Goal: Task Accomplishment & Management: Complete application form

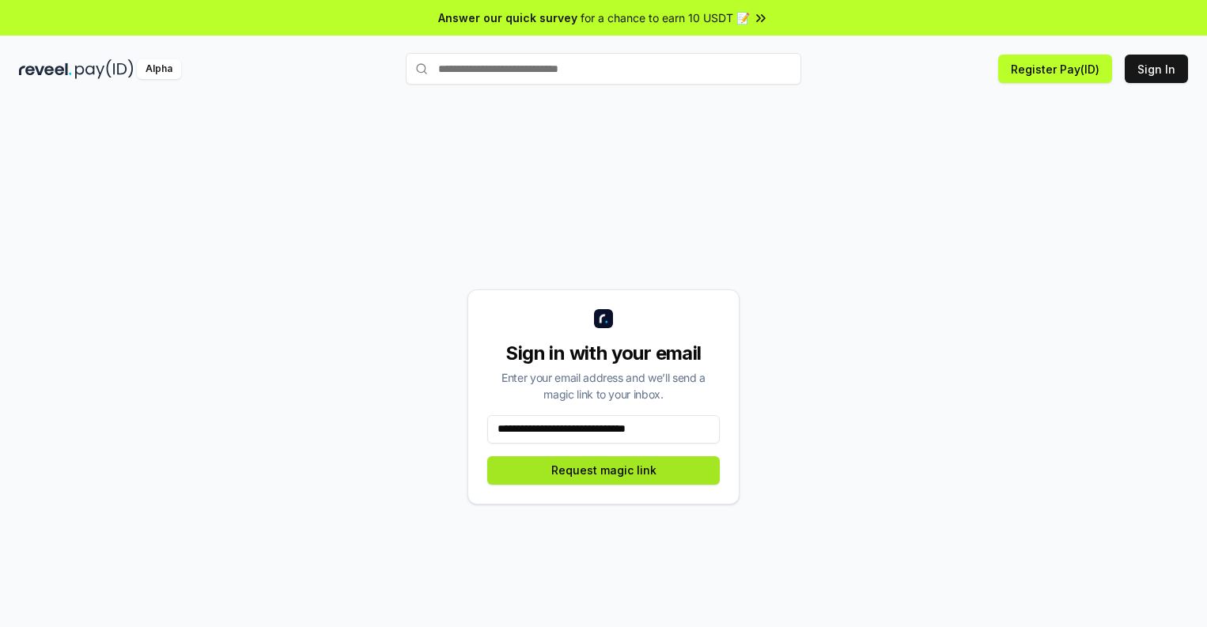
type input "**********"
click at [604, 470] on button "Request magic link" at bounding box center [603, 470] width 233 height 28
